Goal: Transaction & Acquisition: Purchase product/service

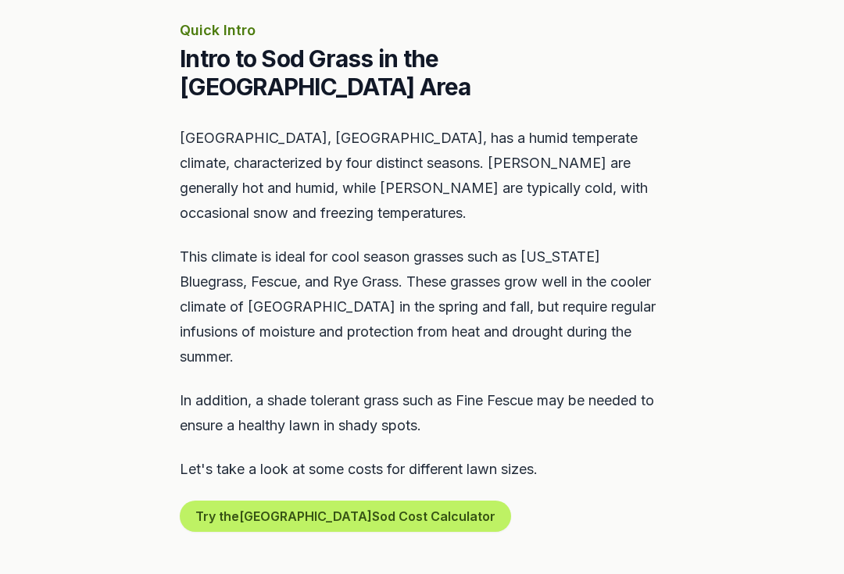
scroll to position [703, 0]
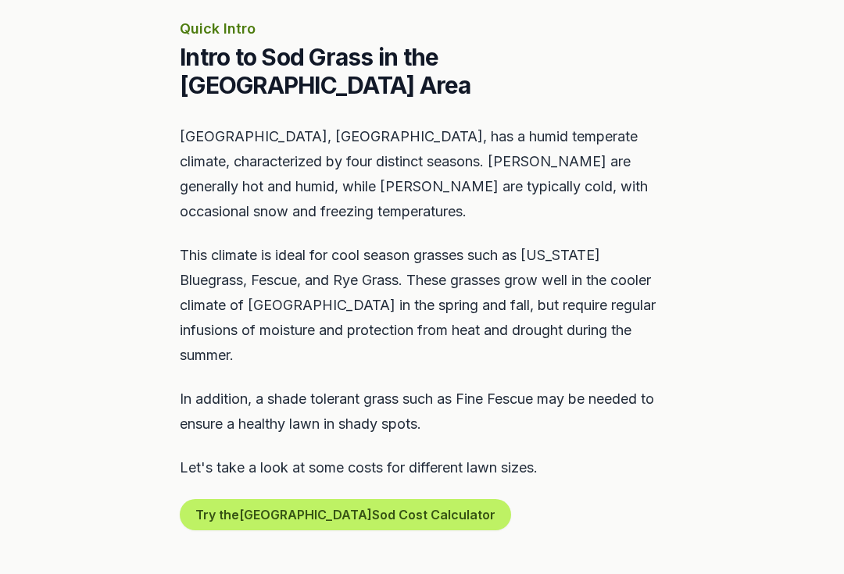
click at [324, 515] on button "Try the [GEOGRAPHIC_DATA] Sod Cost Calculator" at bounding box center [345, 515] width 331 height 31
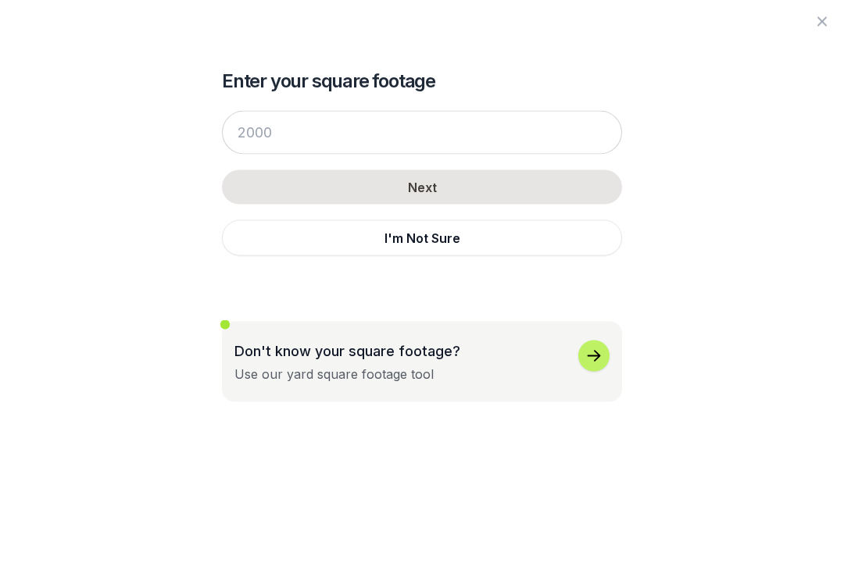
scroll to position [704, 0]
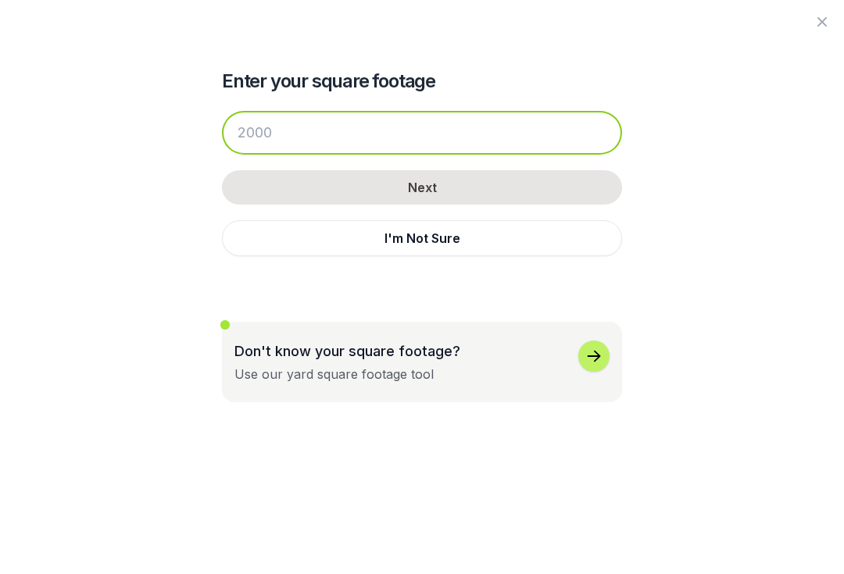
click at [315, 139] on input "number" at bounding box center [422, 133] width 400 height 44
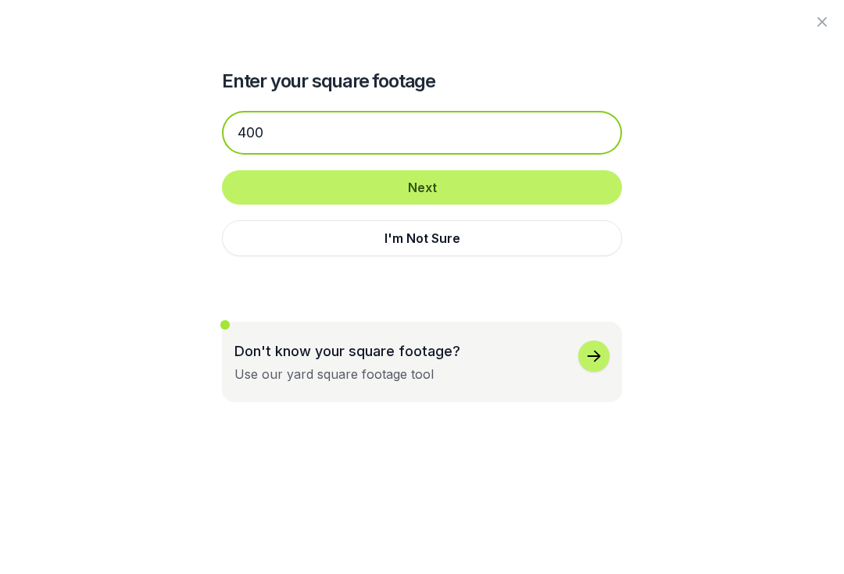
type input "400"
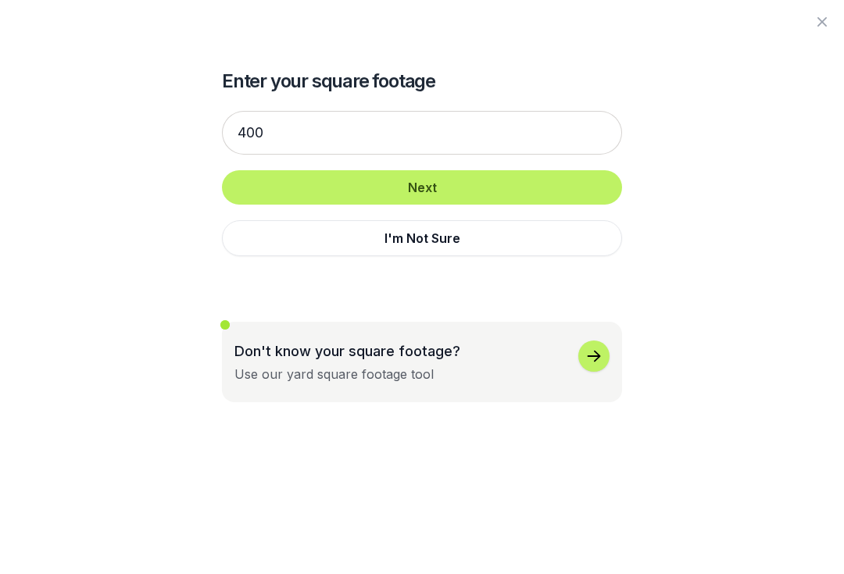
click at [480, 187] on button "Next" at bounding box center [422, 187] width 400 height 34
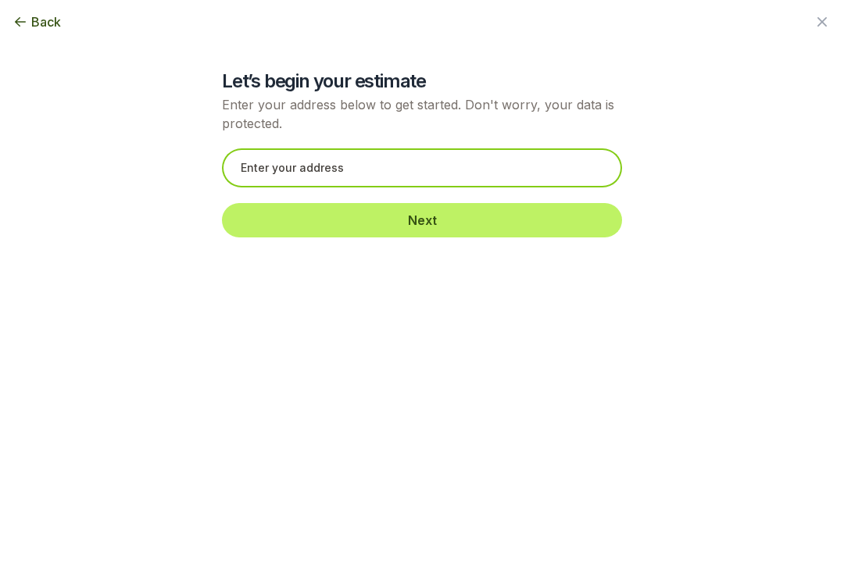
click at [391, 162] on input "text" at bounding box center [422, 167] width 400 height 39
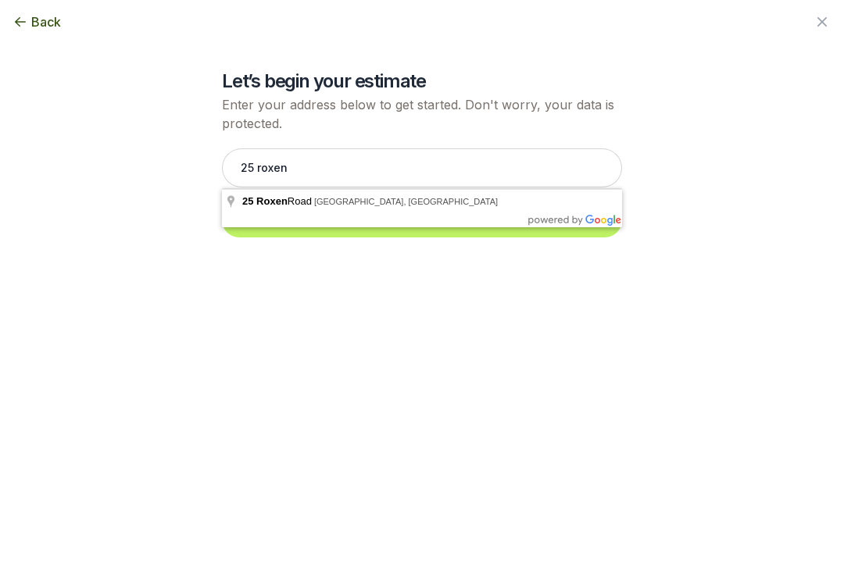
type input "[STREET_ADDRESS]"
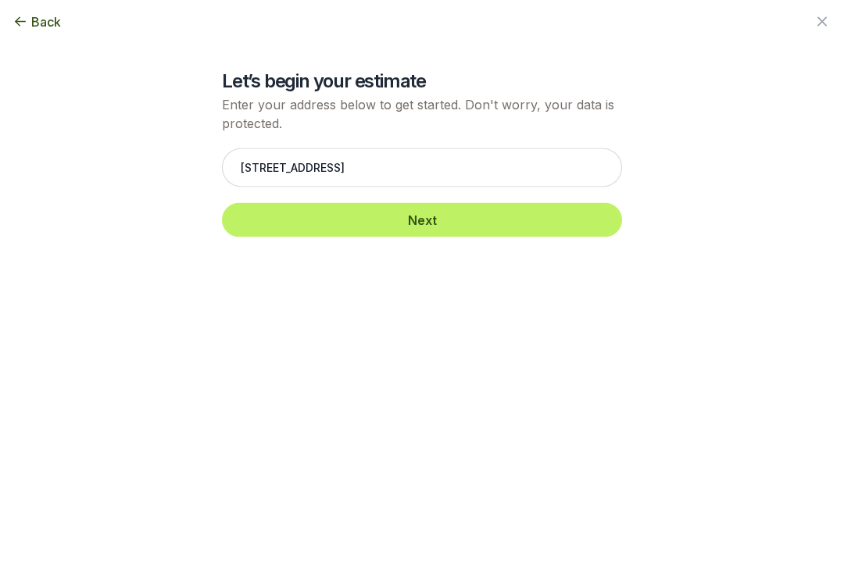
scroll to position [704, 0]
click at [457, 231] on button "Next" at bounding box center [422, 220] width 400 height 34
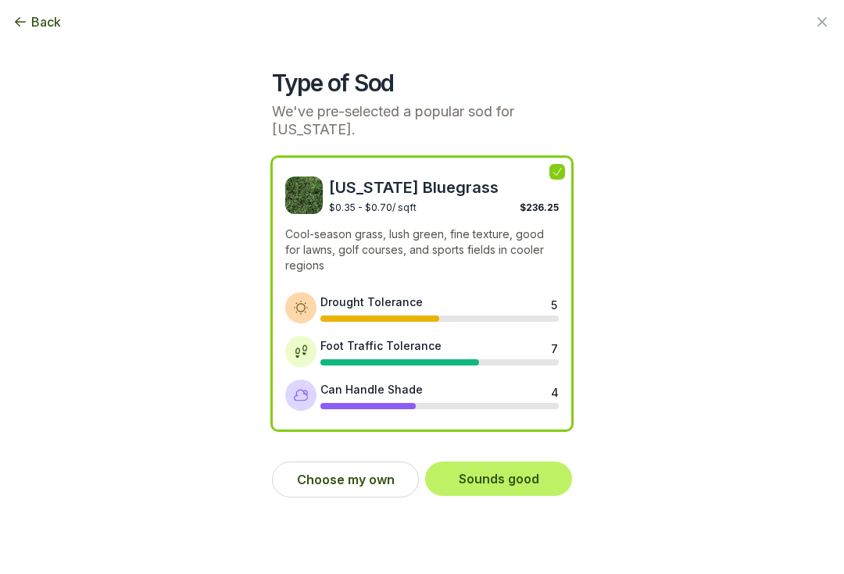
click at [525, 486] on button "Sounds good" at bounding box center [498, 479] width 147 height 34
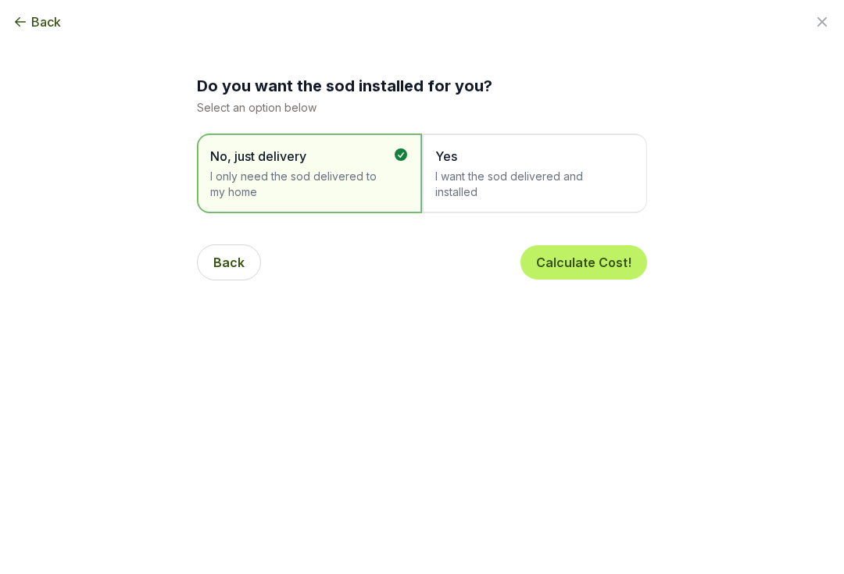
click at [577, 174] on span "I want the sod delivered and installed" at bounding box center [526, 184] width 183 height 31
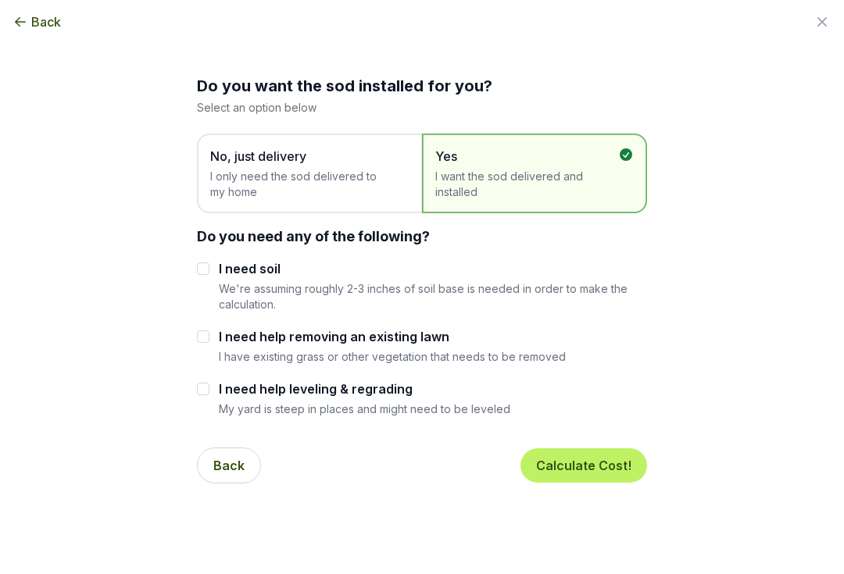
click at [205, 340] on input "I need help removing an existing lawn" at bounding box center [203, 336] width 12 height 12
checkbox input "true"
click at [206, 271] on input "I need soil" at bounding box center [203, 268] width 12 height 12
checkbox input "true"
click at [588, 473] on button "Calculate Cost!" at bounding box center [583, 465] width 127 height 34
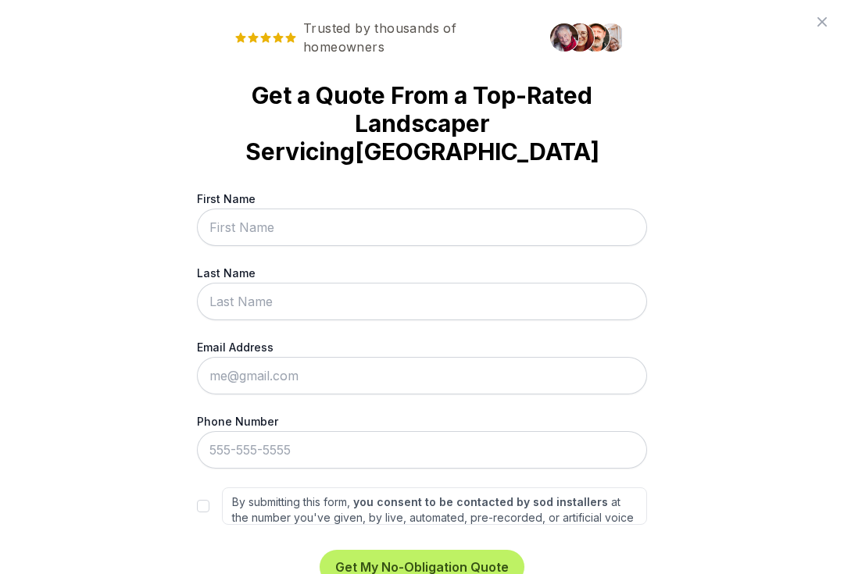
click at [327, 227] on input "First Name" at bounding box center [422, 227] width 450 height 37
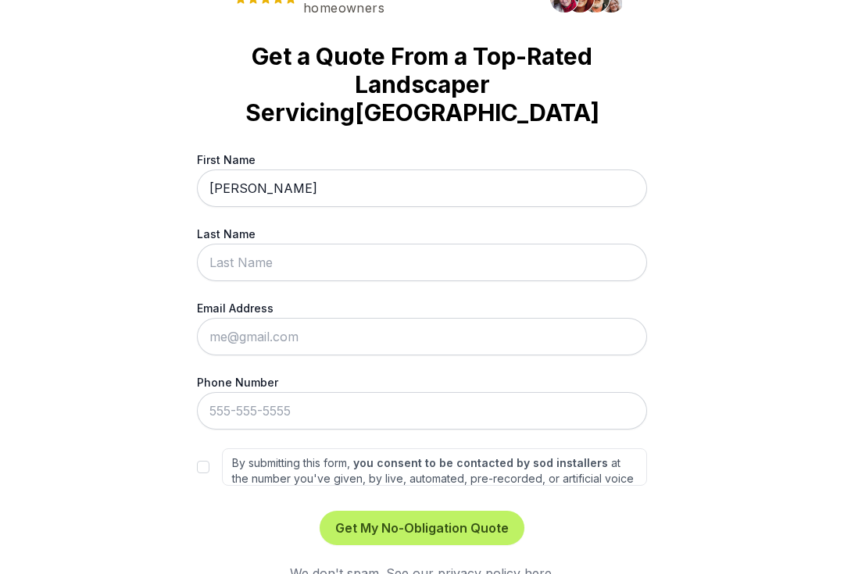
scroll to position [38, 0]
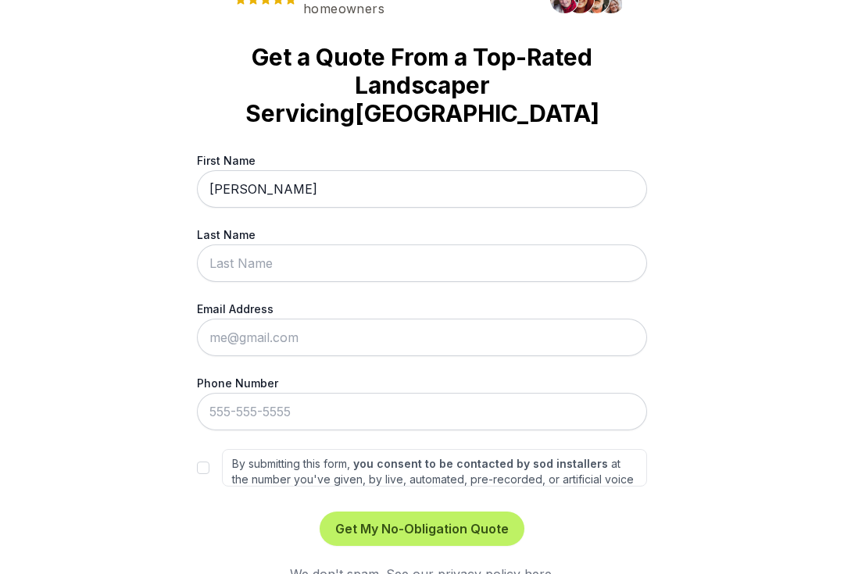
type input "[PERSON_NAME]"
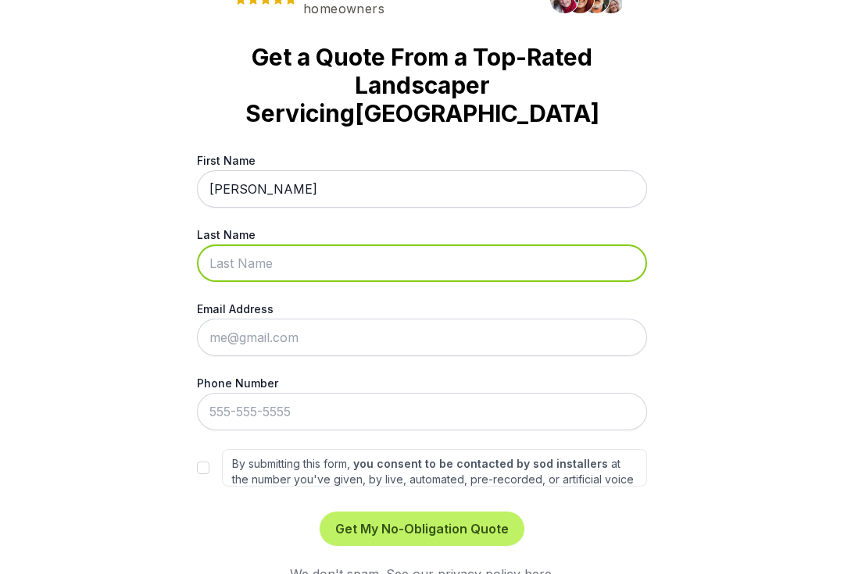
click at [316, 266] on input "Last Name" at bounding box center [422, 262] width 450 height 37
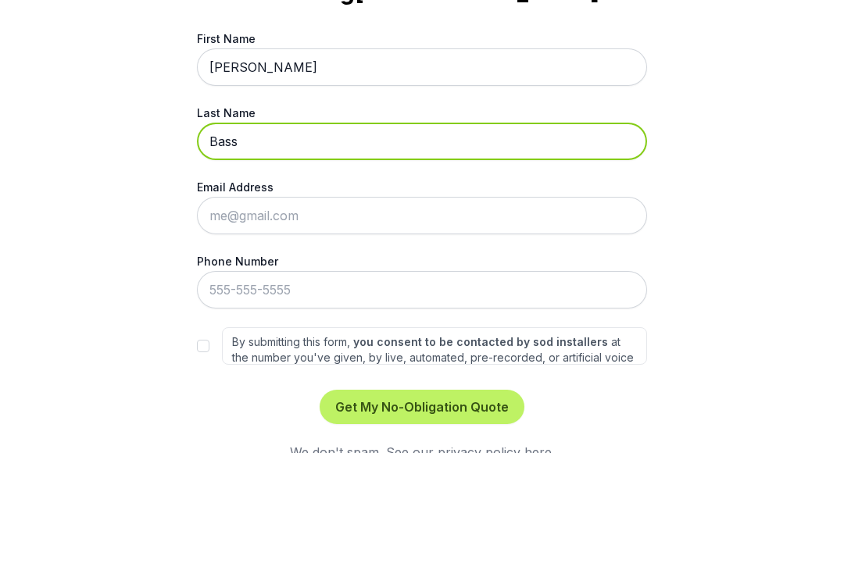
type input "Bass"
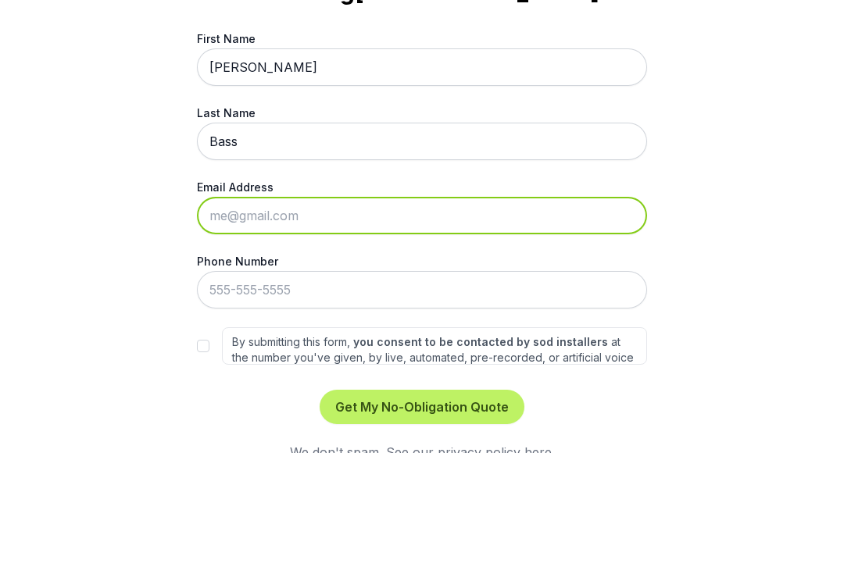
click at [312, 319] on input "Email Address" at bounding box center [422, 337] width 450 height 37
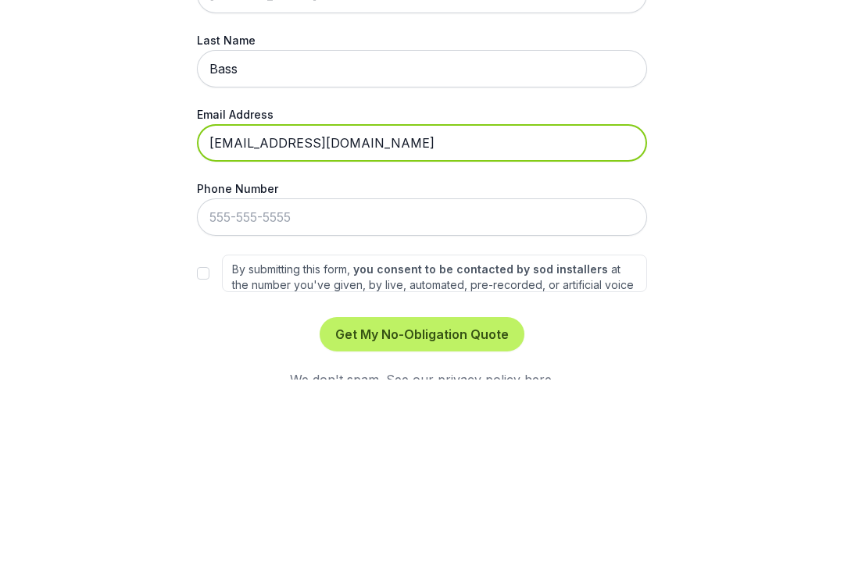
type input "[EMAIL_ADDRESS][DOMAIN_NAME]"
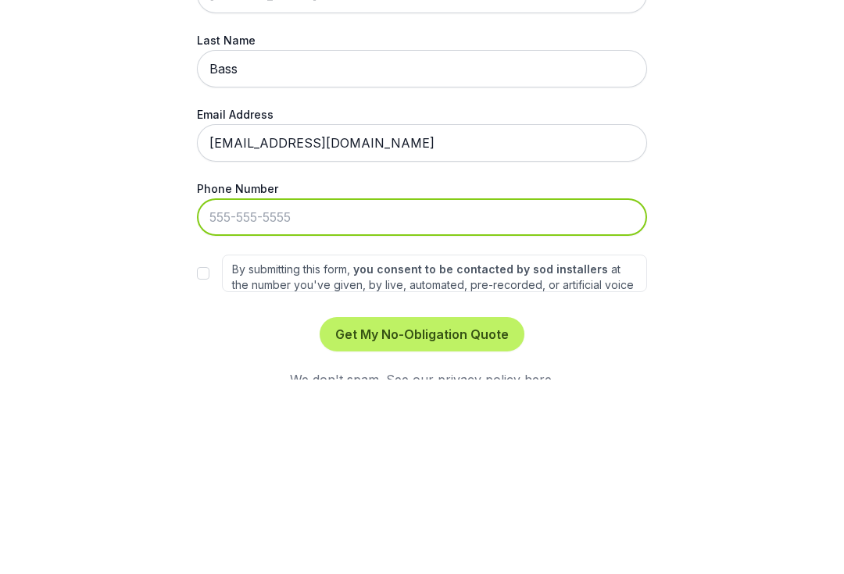
click at [324, 393] on input "Phone Number" at bounding box center [422, 411] width 450 height 37
type input "[PHONE_NUMBER]"
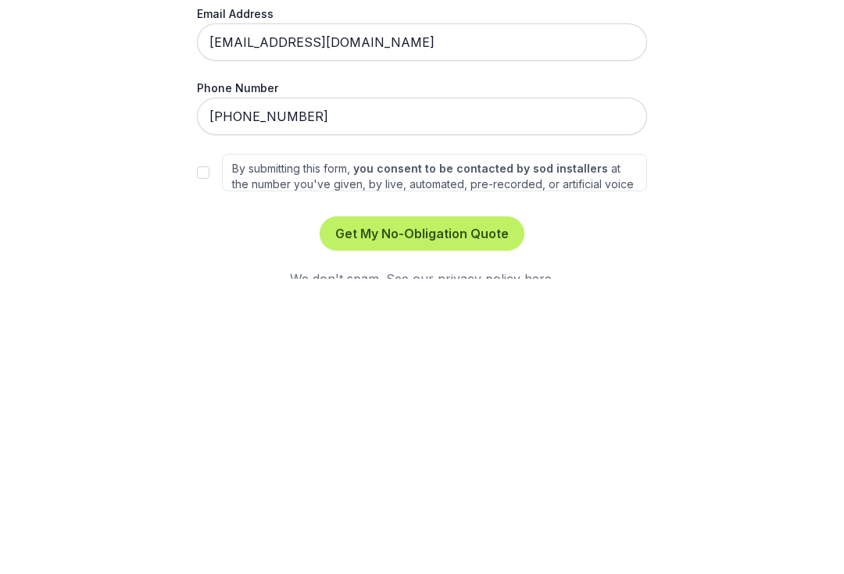
click at [223, 449] on label "By submitting this form, you consent to be contacted by sod installers at the n…" at bounding box center [434, 467] width 425 height 37
click at [209, 462] on input "By submitting this form, you consent to be contacted by sod installers at the n…" at bounding box center [203, 468] width 12 height 12
checkbox input "true"
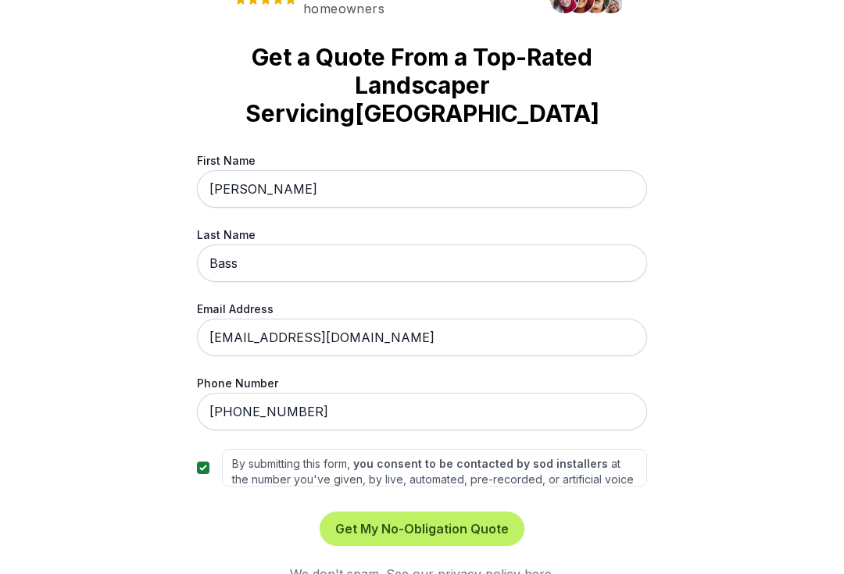
click at [452, 534] on button "Get My No-Obligation Quote" at bounding box center [421, 529] width 205 height 34
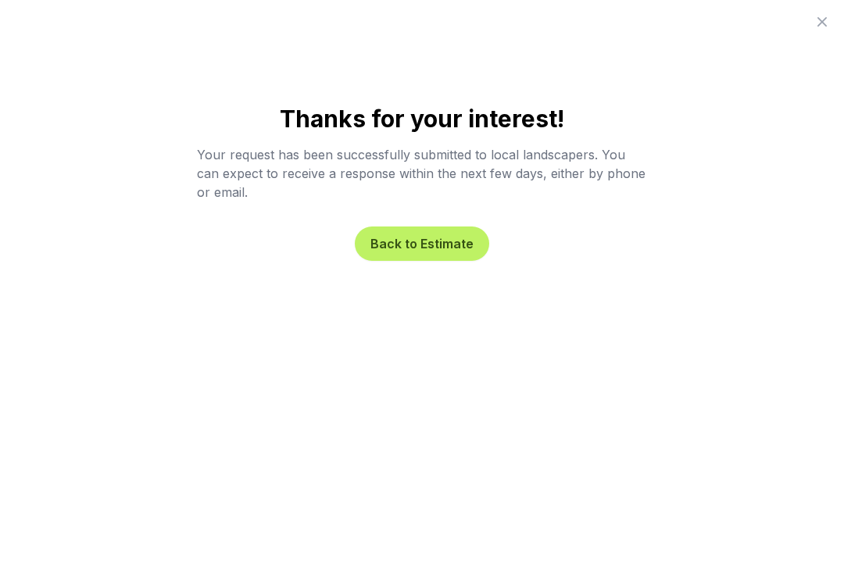
scroll to position [404, 0]
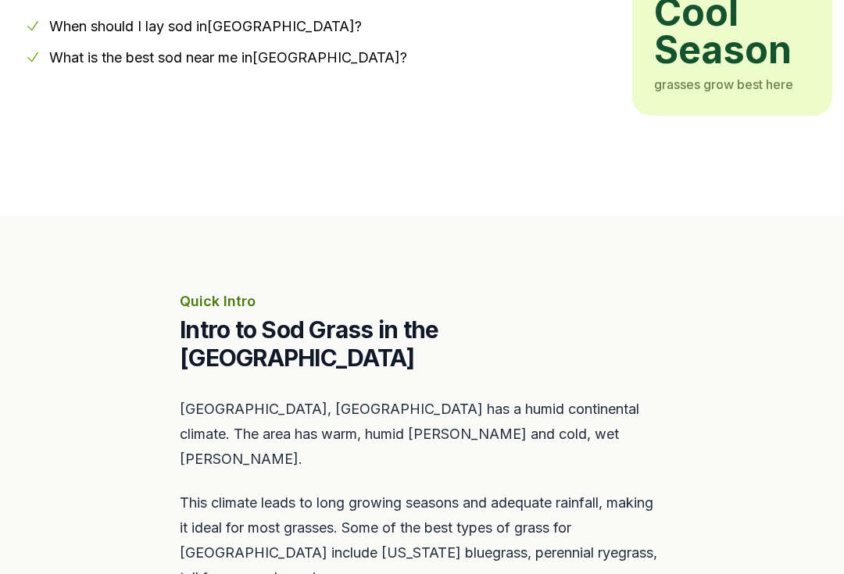
scroll to position [426, 0]
